Goal: Task Accomplishment & Management: Use online tool/utility

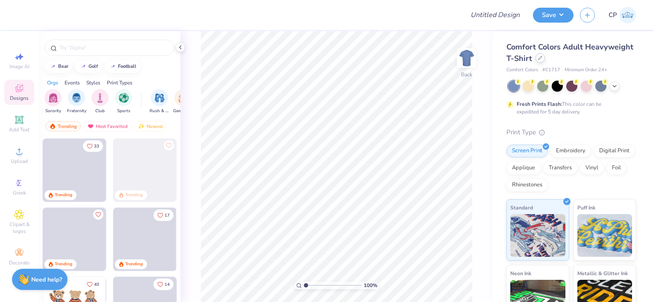
click at [541, 56] on icon at bounding box center [539, 57] width 3 height 3
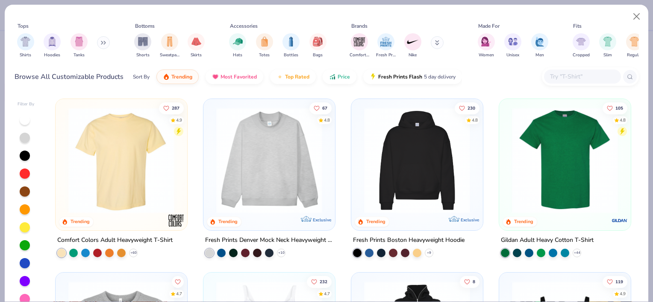
click at [572, 72] on input "text" at bounding box center [582, 77] width 66 height 10
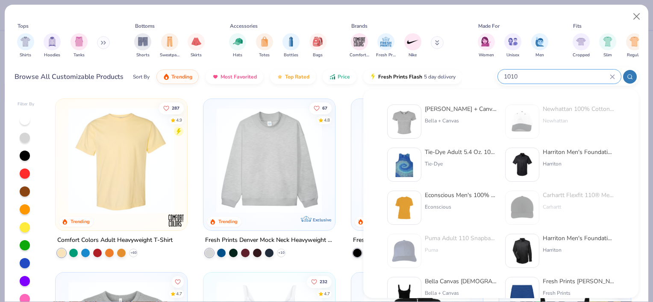
type input "1010"
click at [429, 108] on div "[PERSON_NAME] + Canvas [DEMOGRAPHIC_DATA]' Micro Ribbed Baby Tee" at bounding box center [460, 109] width 72 height 9
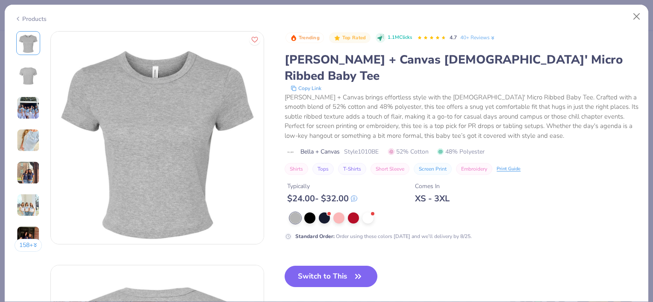
click at [32, 113] on img at bounding box center [28, 108] width 23 height 23
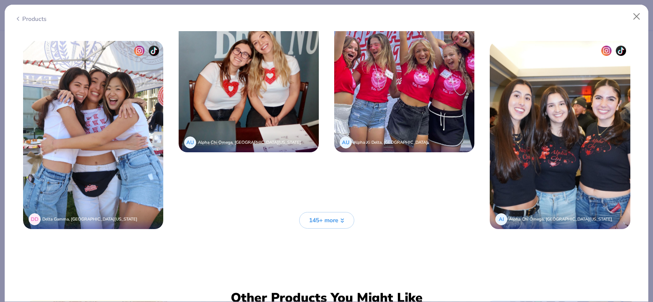
scroll to position [2269, 0]
